Goal: Task Accomplishment & Management: Manage account settings

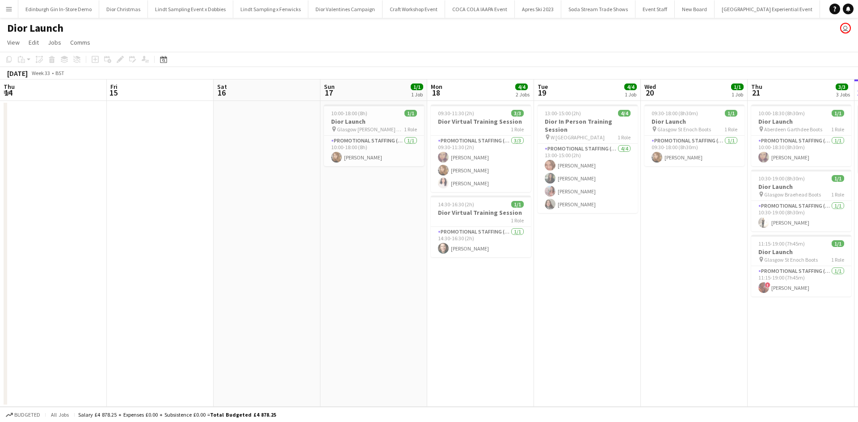
scroll to position [0, 264]
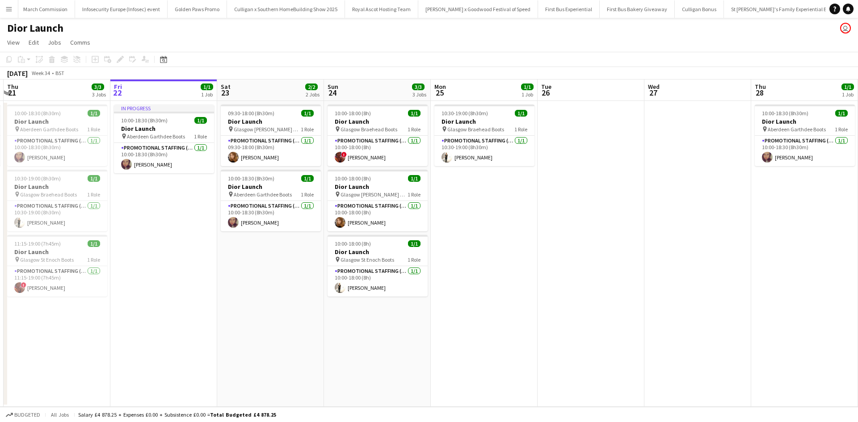
drag, startPoint x: 743, startPoint y: 318, endPoint x: 262, endPoint y: 286, distance: 482.1
click at [263, 286] on app-calendar-viewport "Mon 18 4/4 2 Jobs Tue 19 4/4 1 Job Wed 20 1/1 1 Job Thu 21 3/3 3 Jobs Fri 22 1/…" at bounding box center [429, 243] width 858 height 327
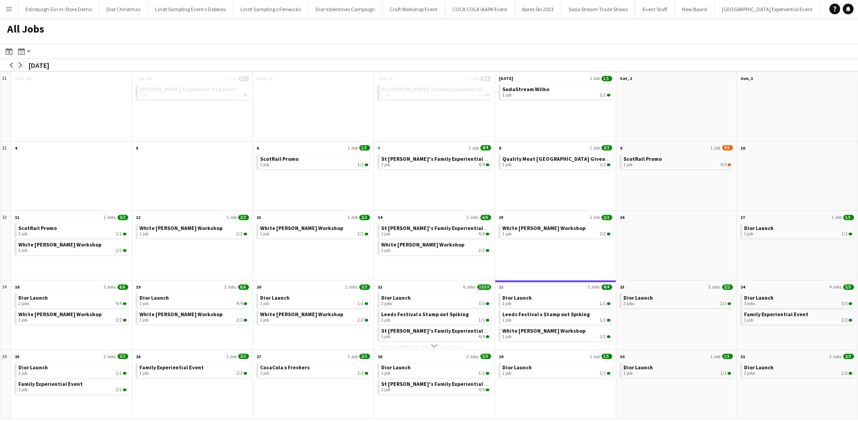
click at [21, 64] on app-icon "arrow-right" at bounding box center [20, 65] width 5 height 5
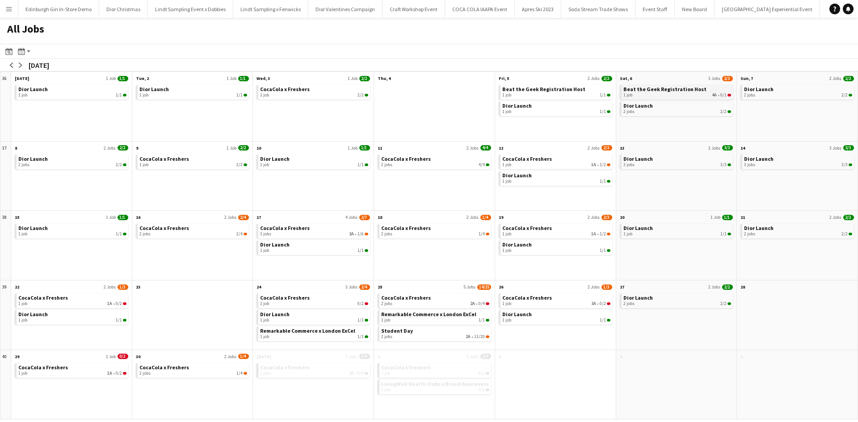
click at [670, 95] on div "1 job 4A • 0/1" at bounding box center [677, 94] width 108 height 5
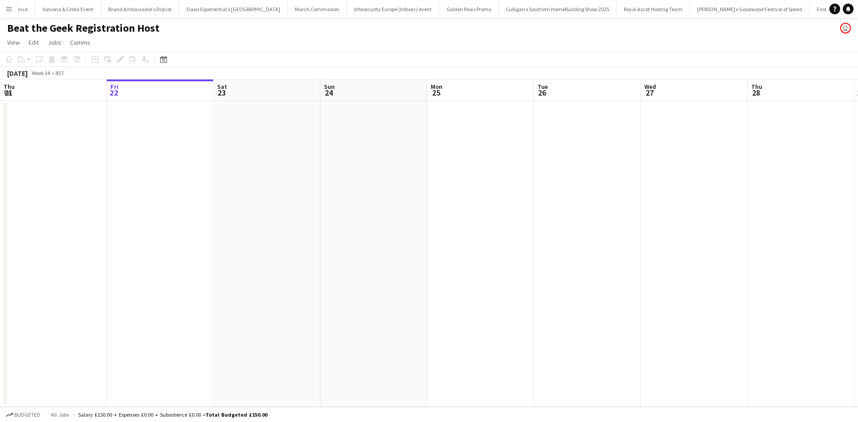
scroll to position [0, 8762]
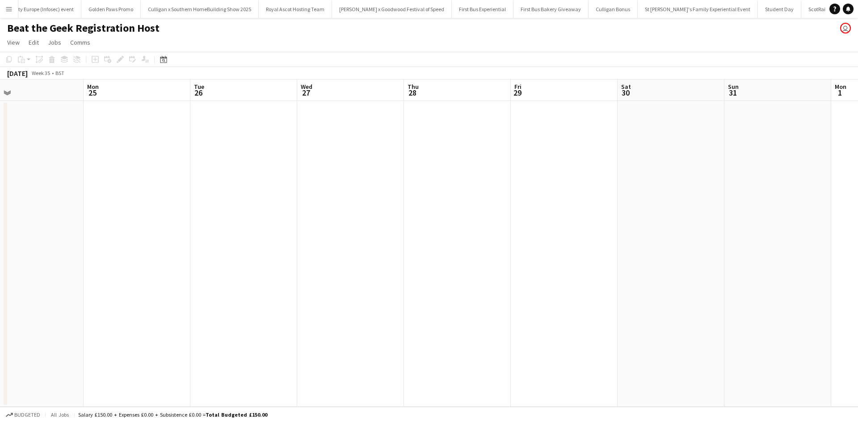
drag, startPoint x: 678, startPoint y: 212, endPoint x: 189, endPoint y: 185, distance: 490.2
click at [193, 180] on app-calendar-viewport "Thu 21 Fri 22 Sat 23 Sun 24 Mon 25 Tue 26 Wed 27 Thu 28 Fri 29 Sat 30 Sun 31 Mo…" at bounding box center [429, 243] width 858 height 327
drag, startPoint x: 622, startPoint y: 292, endPoint x: 100, endPoint y: 191, distance: 531.8
click at [145, 205] on app-calendar-viewport "Sat 23 Sun 24 Mon 25 Tue 26 Wed 27 Thu 28 Fri 29 Sat 30 Sun 31 Mon 1 Tue 2 Wed …" at bounding box center [429, 243] width 858 height 327
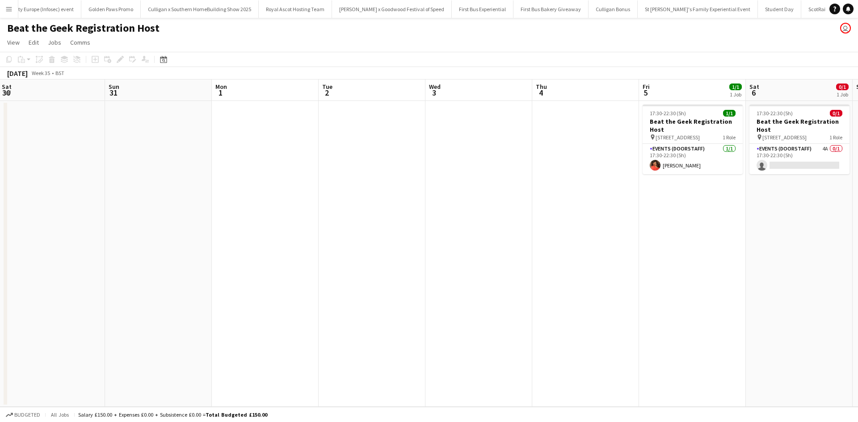
drag, startPoint x: 587, startPoint y: 288, endPoint x: 494, endPoint y: 265, distance: 96.2
click at [499, 272] on app-calendar-viewport "Tue 26 Wed 27 Thu 28 Fri 29 Sat 30 Sun 31 Mon 1 Tue 2 Wed 3 Thu 4 Fri 5 1/1 1 J…" at bounding box center [429, 243] width 858 height 327
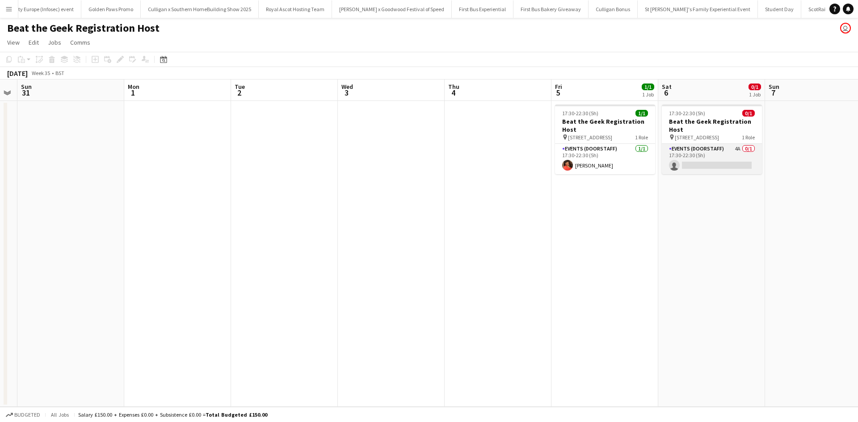
click at [723, 153] on app-card-role "Events (Doorstaff) 4A 0/1 17:30-22:30 (5h) single-neutral-actions" at bounding box center [711, 159] width 100 height 30
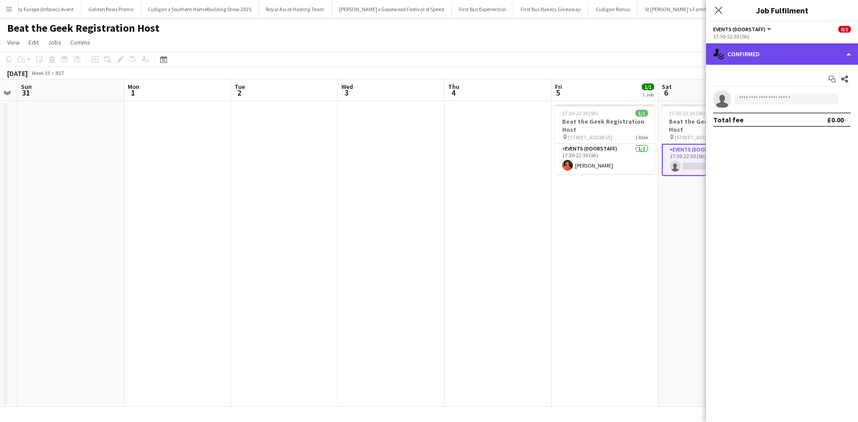
click at [765, 56] on div "single-neutral-actions-check-2 Confirmed" at bounding box center [782, 53] width 152 height 21
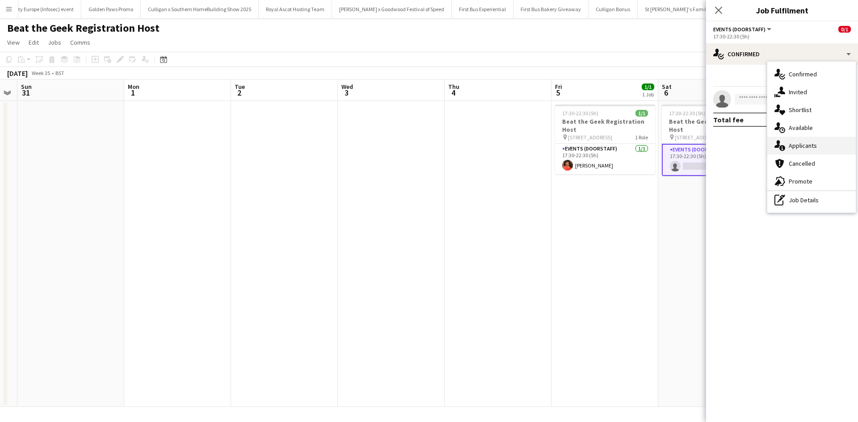
click at [815, 144] on div "single-neutral-actions-information Applicants" at bounding box center [811, 146] width 88 height 18
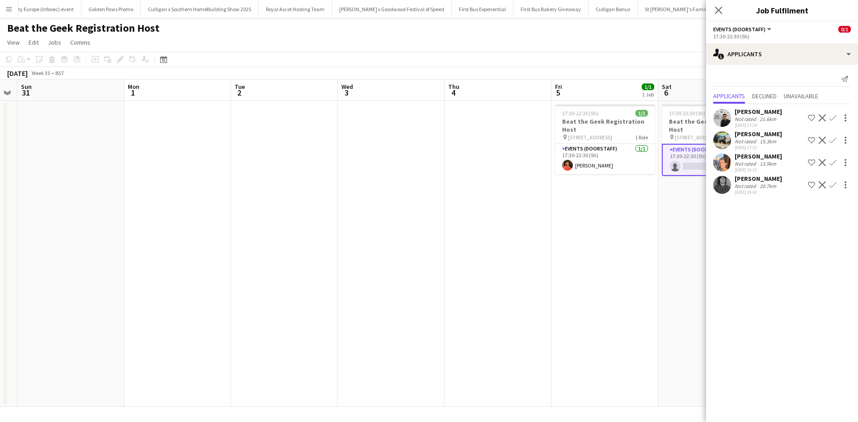
click at [656, 283] on app-date-cell "17:30-22:30 (5h) 1/1 Beat the Geek Registration Host pin 16 Druid St, London, S…" at bounding box center [604, 254] width 107 height 306
